Goal: Task Accomplishment & Management: Complete application form

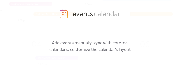
scroll to position [35, 0]
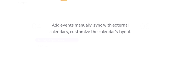
click at [119, 52] on img at bounding box center [82, 15] width 234 height 116
click at [179, 23] on img at bounding box center [82, 15] width 234 height 116
click at [179, 30] on img at bounding box center [82, 15] width 234 height 116
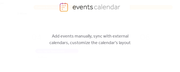
scroll to position [0, 0]
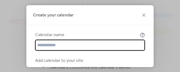
type input "**********"
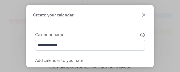
click at [148, 56] on div "**********" at bounding box center [89, 46] width 127 height 42
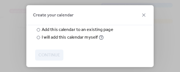
scroll to position [11, 0]
click at [38, 29] on div at bounding box center [38, 29] width 3 height 3
click at [0, 0] on span "Choose page" at bounding box center [0, 0] width 0 height 0
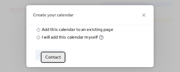
click at [60, 57] on span "Contact" at bounding box center [53, 57] width 16 height 7
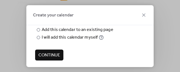
scroll to position [69, 0]
click at [47, 54] on span "Continue" at bounding box center [49, 55] width 22 height 7
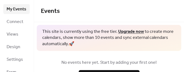
click at [180, 52] on div "No events here yet. Start by adding your first one! Add Your First Event" at bounding box center [109, 70] width 150 height 38
click at [178, 50] on div "This site is currently using the free tier. Upgrade now to create more calendar…" at bounding box center [109, 38] width 145 height 26
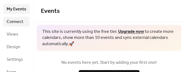
click at [16, 22] on span "Connect" at bounding box center [15, 22] width 17 height 7
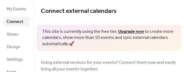
click at [134, 14] on span "Connect external calendars" at bounding box center [109, 11] width 136 height 11
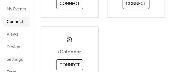
scroll to position [177, 0]
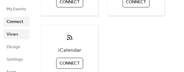
click at [14, 36] on span "Views" at bounding box center [13, 34] width 12 height 7
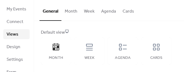
click at [173, 40] on div "Default view Month Week Agenda Cards" at bounding box center [109, 46] width 136 height 35
click at [172, 32] on div "Default view" at bounding box center [108, 32] width 135 height 7
click at [61, 51] on div "Month" at bounding box center [56, 50] width 30 height 27
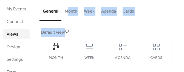
drag, startPoint x: 61, startPoint y: 51, endPoint x: 66, endPoint y: 10, distance: 41.1
click at [66, 10] on div "General Month Week Agenda Cards Default view Month Week Agenda Cards Disabled 🔒…" at bounding box center [109, 36] width 150 height 73
click at [15, 35] on span "Views" at bounding box center [13, 34] width 12 height 7
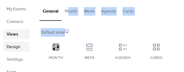
click at [13, 48] on span "Design" at bounding box center [14, 47] width 14 height 7
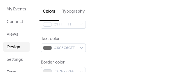
scroll to position [72, 0]
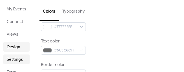
click at [16, 62] on span "Settings" at bounding box center [15, 60] width 16 height 7
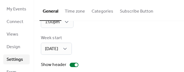
scroll to position [52, 0]
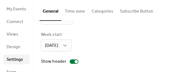
click at [72, 13] on button "Time zone" at bounding box center [74, 10] width 27 height 20
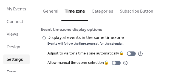
scroll to position [30, 0]
click at [100, 12] on button "Categories" at bounding box center [102, 10] width 28 height 20
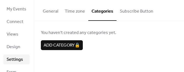
click at [128, 10] on button "Subscribe Button" at bounding box center [137, 10] width 40 height 20
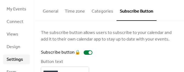
scroll to position [7, 0]
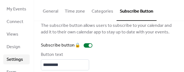
click at [180, 7] on div "General Time zone Categories Subscribe Button" at bounding box center [109, 10] width 150 height 21
drag, startPoint x: 182, startPoint y: 5, endPoint x: 184, endPoint y: 15, distance: 10.6
click at [180, 15] on div "General Time zone Categories Subscribe Button" at bounding box center [109, 10] width 150 height 21
click at [168, 11] on div "General Time zone Categories Subscribe Button" at bounding box center [109, 10] width 150 height 21
click at [180, 16] on div "General Time zone Categories Subscribe Button" at bounding box center [109, 10] width 150 height 21
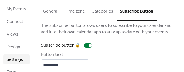
click at [47, 12] on button "General" at bounding box center [51, 10] width 22 height 20
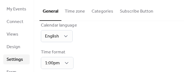
click at [101, 37] on div "Calendar language English" at bounding box center [109, 32] width 136 height 20
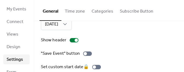
scroll to position [80, 0]
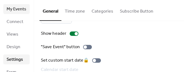
click at [18, 9] on span "My Events" at bounding box center [17, 9] width 20 height 7
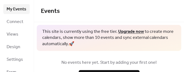
click at [178, 39] on div "This site is currently using the free tier. Upgrade now to create more calendar…" at bounding box center [109, 38] width 145 height 26
click at [176, 54] on div "No events here yet. Start by adding your first one! Add Your First Event" at bounding box center [109, 70] width 150 height 38
click at [177, 58] on div "No events here yet. Start by adding your first one! Add Your First Event" at bounding box center [109, 70] width 150 height 38
click at [175, 61] on span "No events here yet. Start by adding your first one!" at bounding box center [109, 63] width 136 height 7
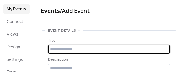
click at [80, 47] on input "text" at bounding box center [109, 49] width 122 height 9
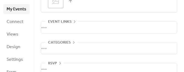
scroll to position [337, 0]
